Goal: Task Accomplishment & Management: Use online tool/utility

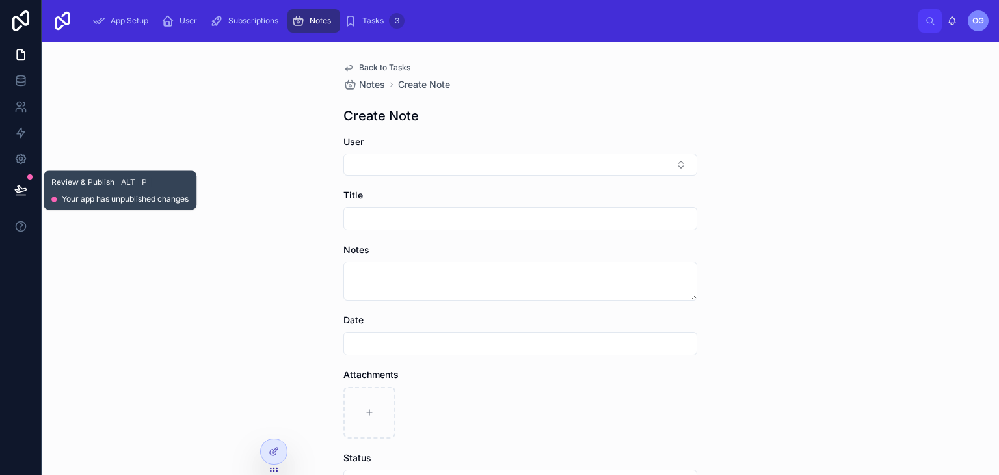
click at [13, 187] on button at bounding box center [21, 190] width 29 height 36
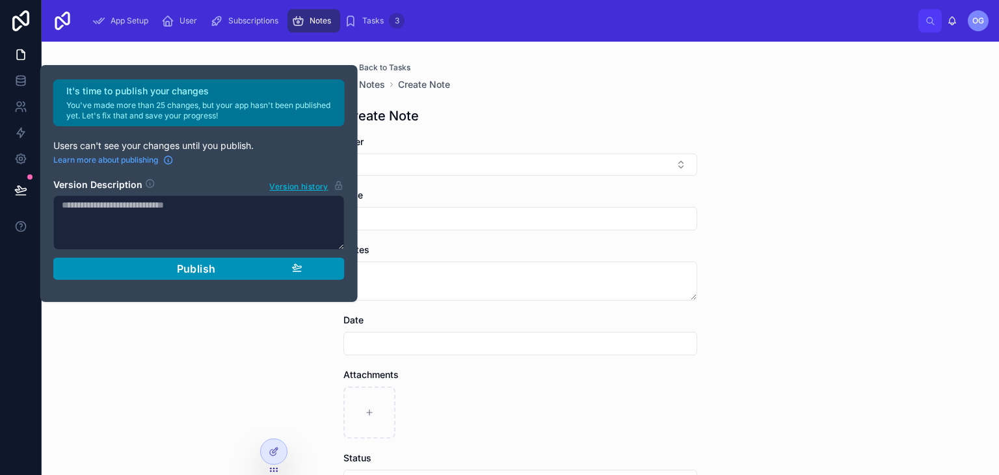
click at [211, 269] on span "Publish" at bounding box center [196, 268] width 39 height 13
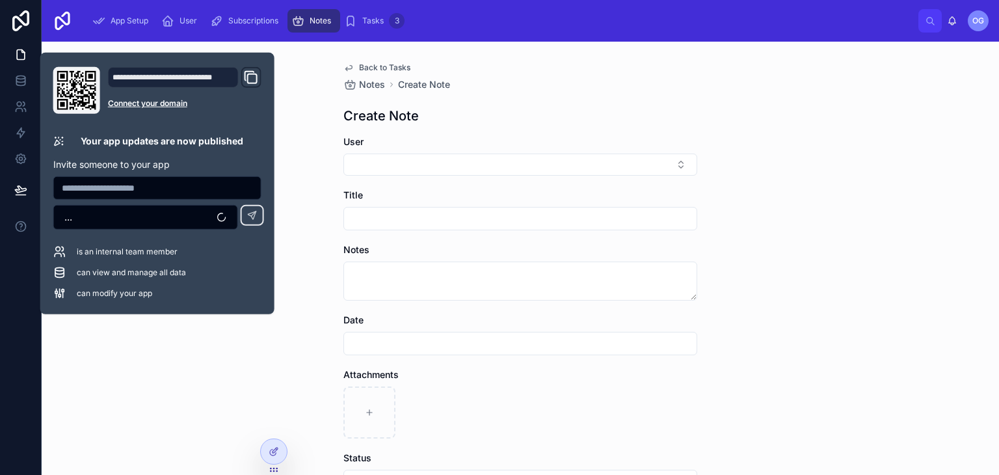
click at [205, 332] on div "Back to Tasks Notes Create Note Create Note User Title Notes Date Attachments S…" at bounding box center [520, 258] width 957 height 433
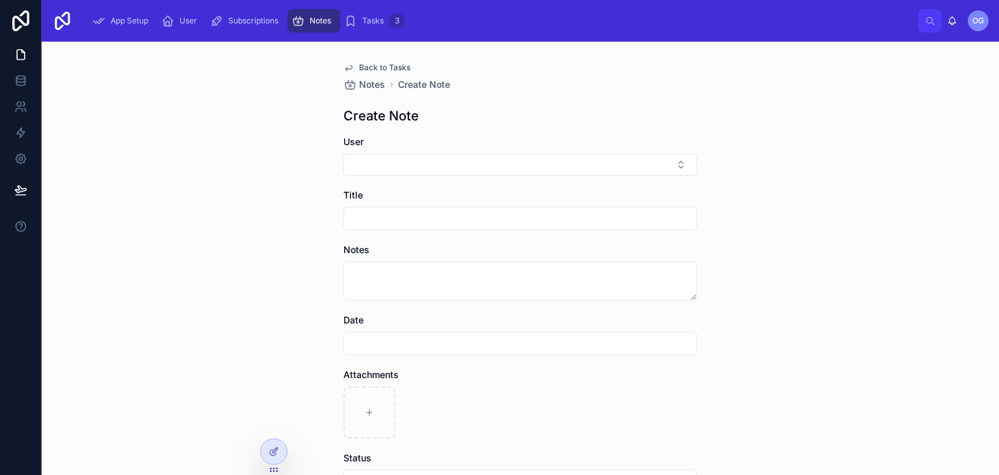
click at [303, 20] on icon "scrollable content" at bounding box center [297, 20] width 13 height 13
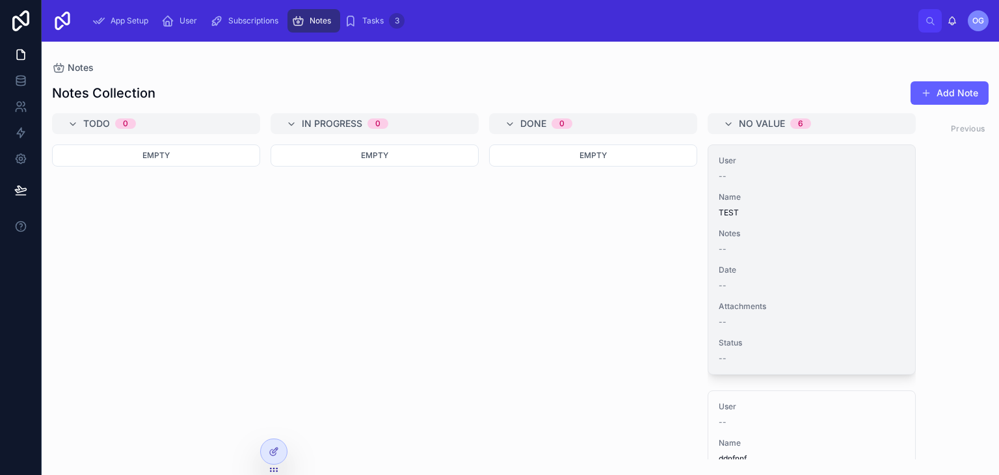
click at [788, 252] on div "--" at bounding box center [812, 249] width 186 height 10
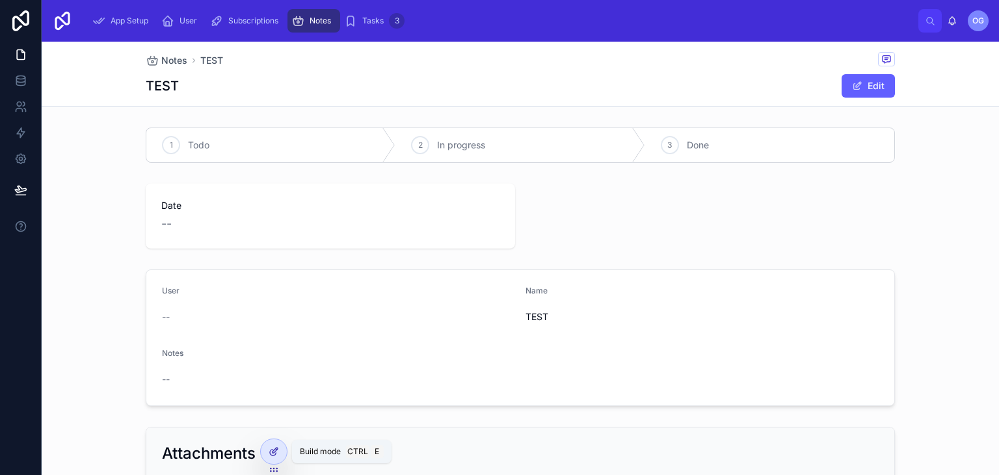
click at [276, 458] on div at bounding box center [274, 451] width 26 height 25
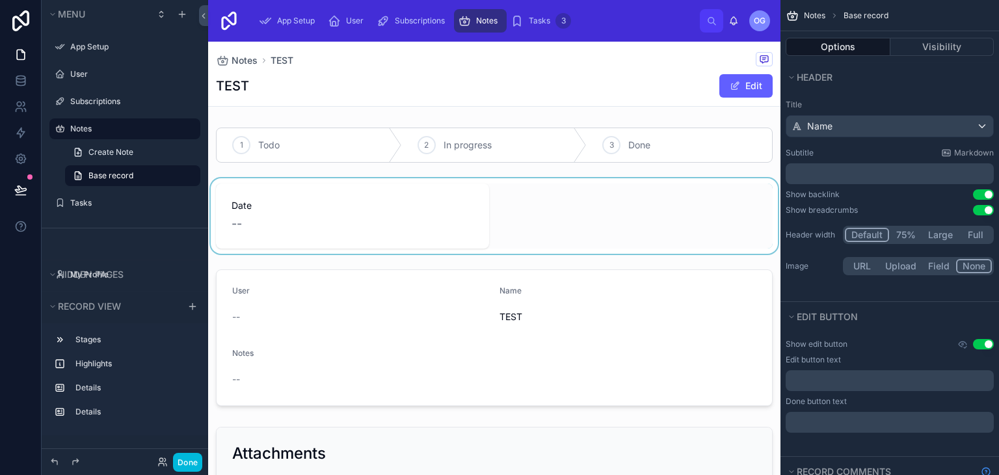
scroll to position [15, 0]
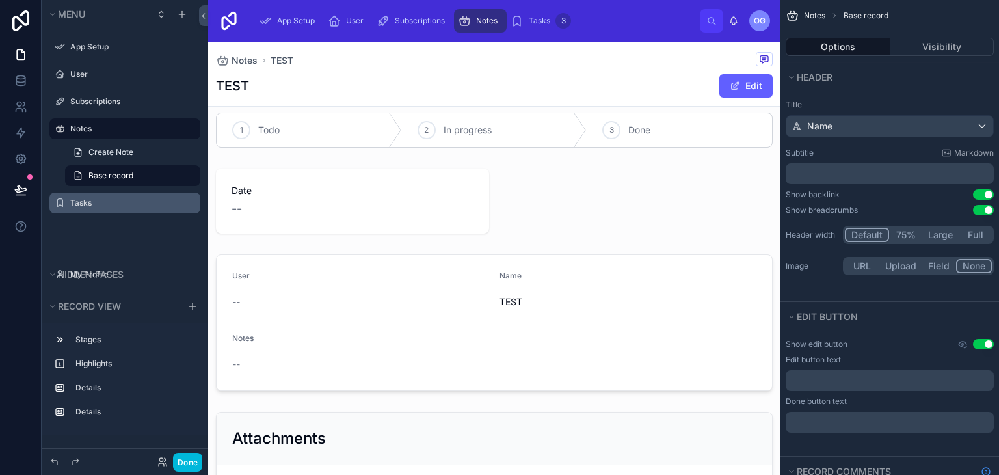
click at [101, 198] on div "Tasks" at bounding box center [133, 203] width 127 height 10
click at [101, 211] on div "Tasks" at bounding box center [125, 203] width 146 height 21
click at [104, 204] on label "Tasks" at bounding box center [131, 203] width 122 height 10
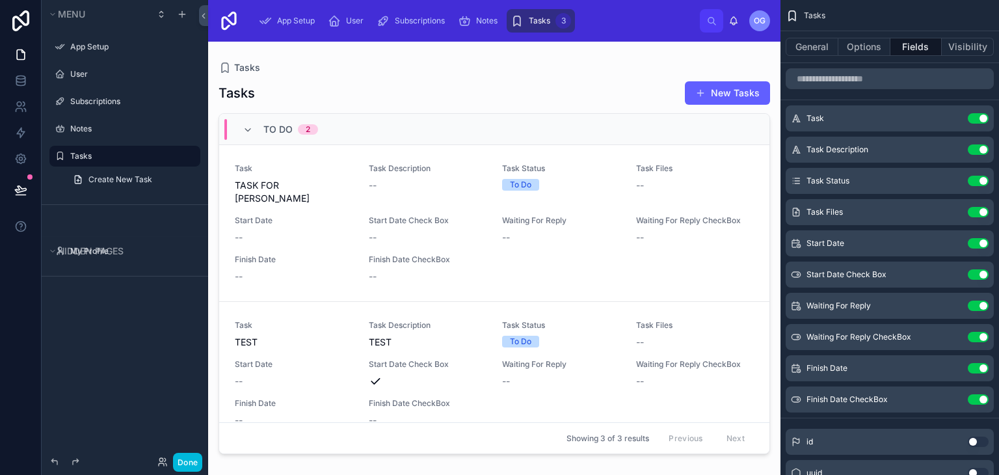
click at [398, 153] on div at bounding box center [494, 251] width 572 height 418
click at [395, 163] on span "Task Description" at bounding box center [428, 168] width 118 height 10
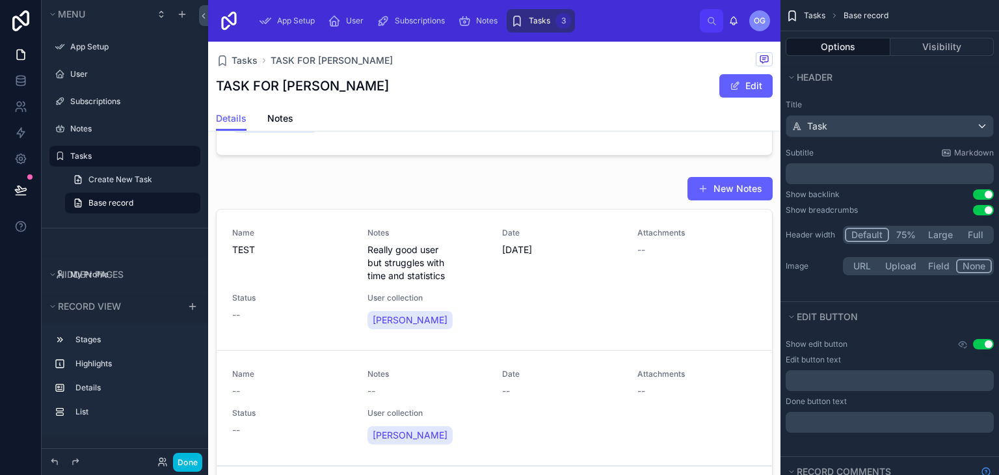
scroll to position [354, 0]
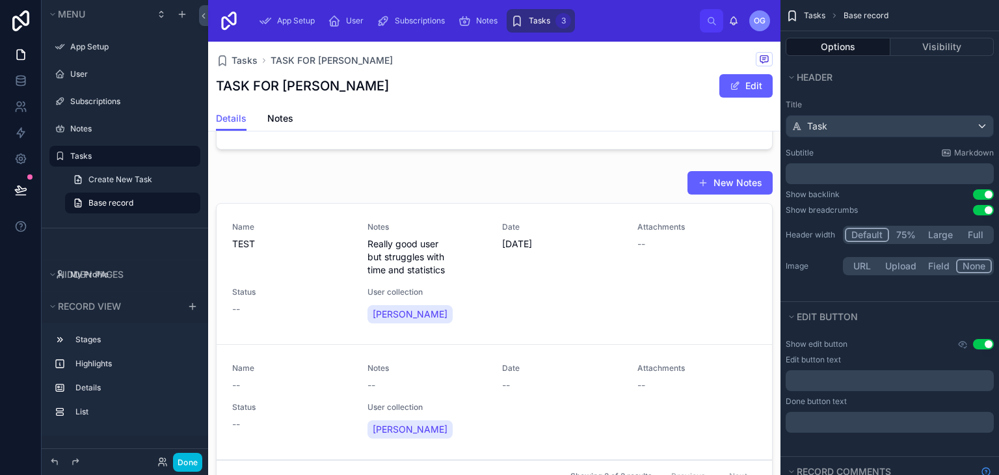
click at [499, 266] on div at bounding box center [494, 333] width 572 height 337
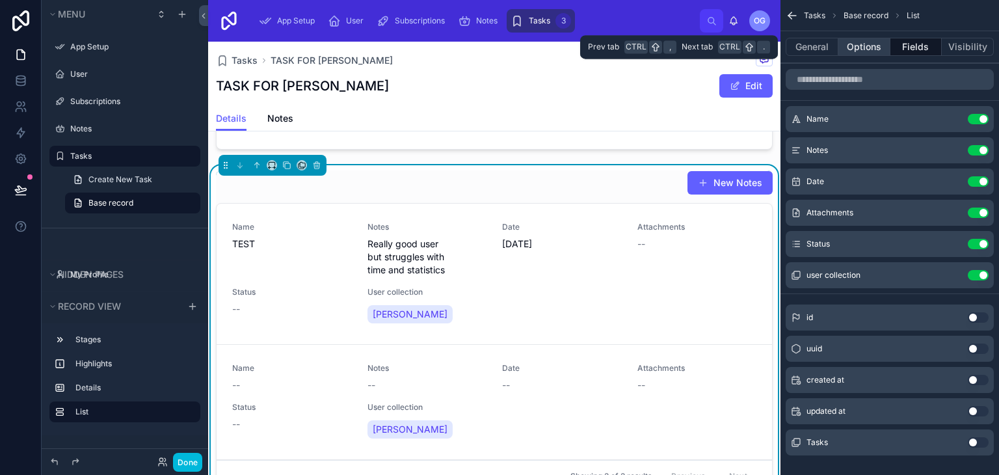
click at [873, 47] on button "Options" at bounding box center [864, 47] width 52 height 18
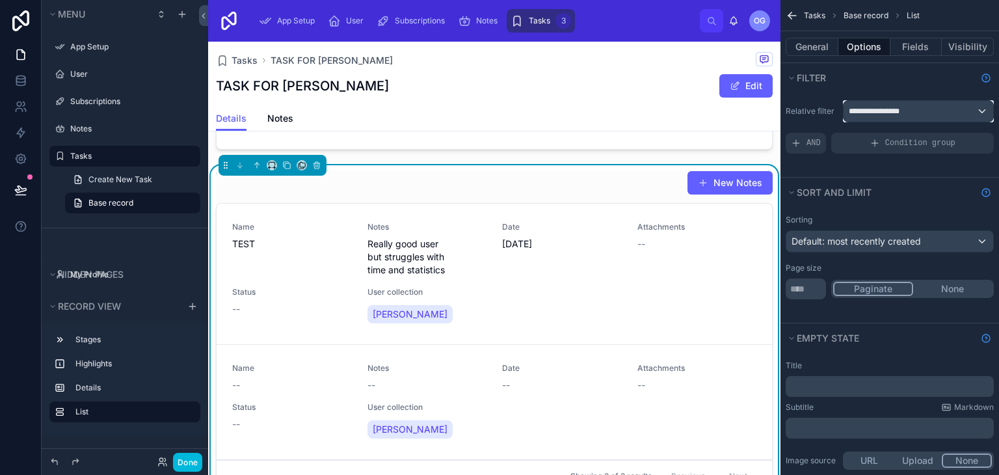
click at [894, 105] on div "**********" at bounding box center [919, 111] width 150 height 21
